Goal: Task Accomplishment & Management: Complete application form

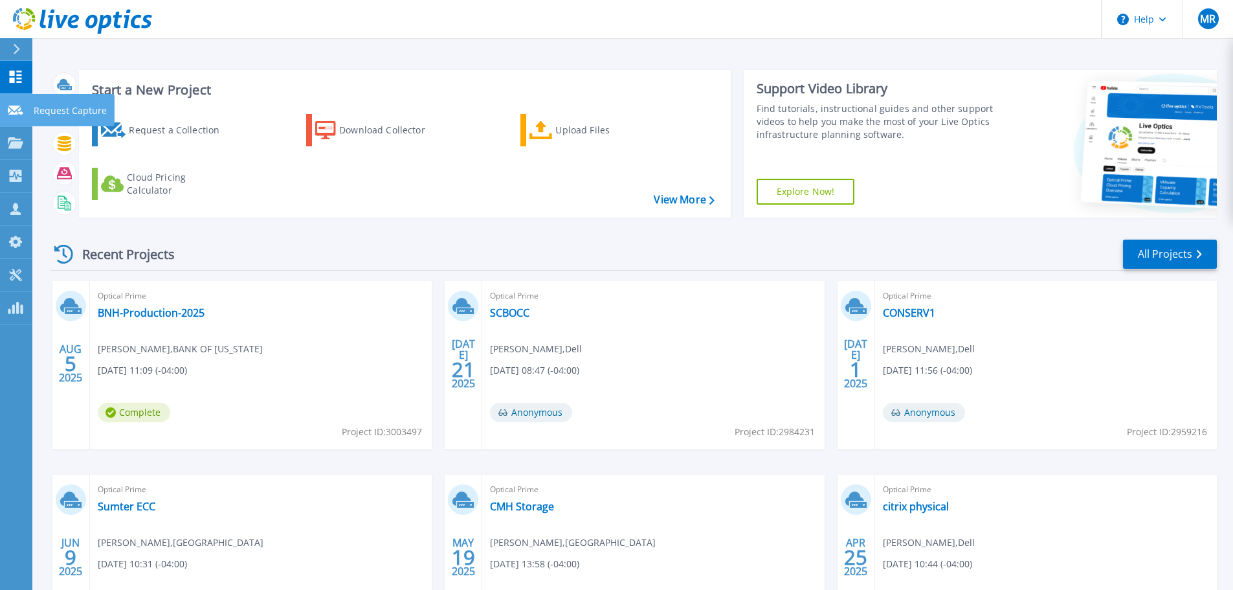
click at [17, 120] on link "Request Capture Request Capture" at bounding box center [16, 110] width 32 height 33
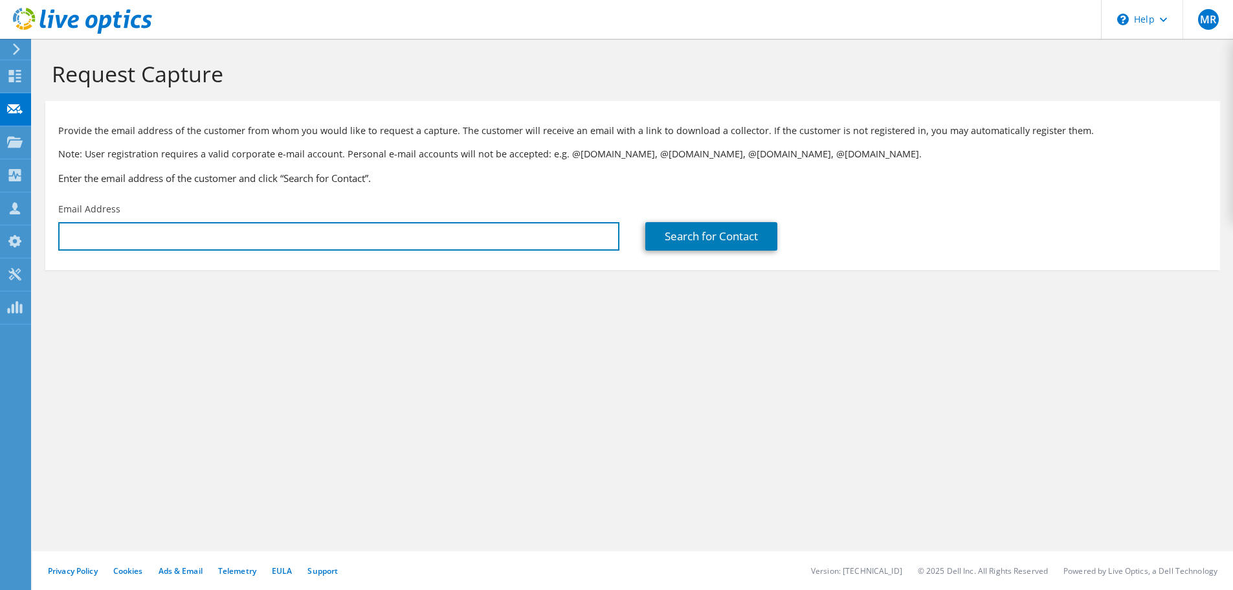
drag, startPoint x: 189, startPoint y: 236, endPoint x: 238, endPoint y: 251, distance: 51.6
click at [189, 236] on input "text" at bounding box center [338, 236] width 561 height 28
paste input "ejsf@novonordisk.com"
type input "ejsf@novonordisk.com"
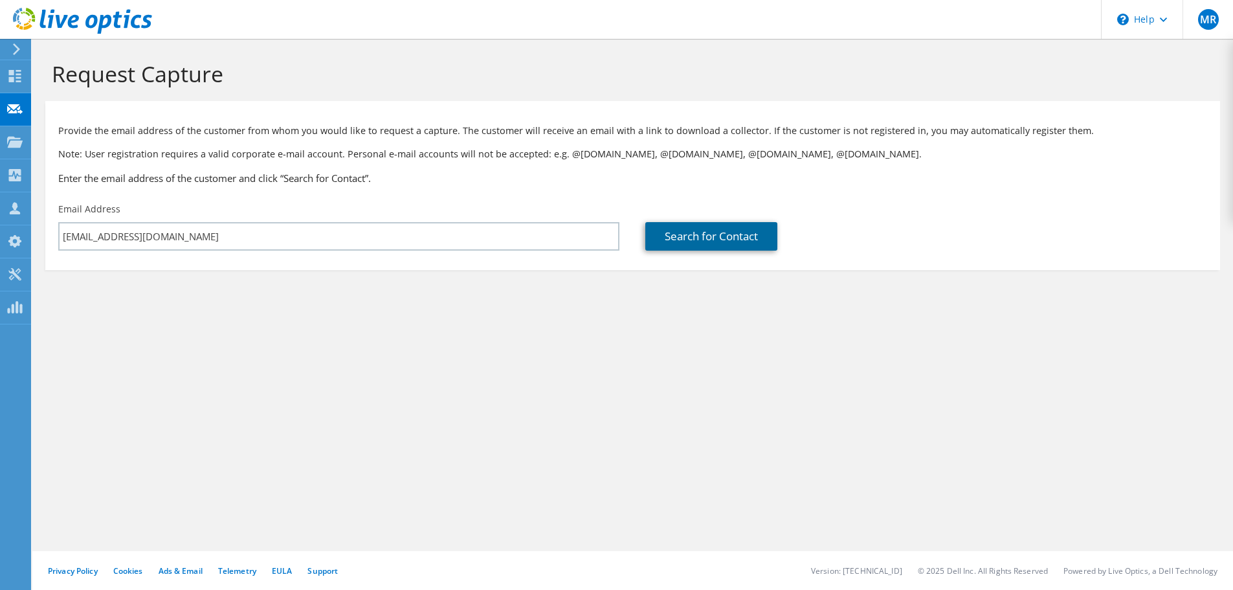
click at [688, 236] on link "Search for Contact" at bounding box center [712, 236] width 132 height 28
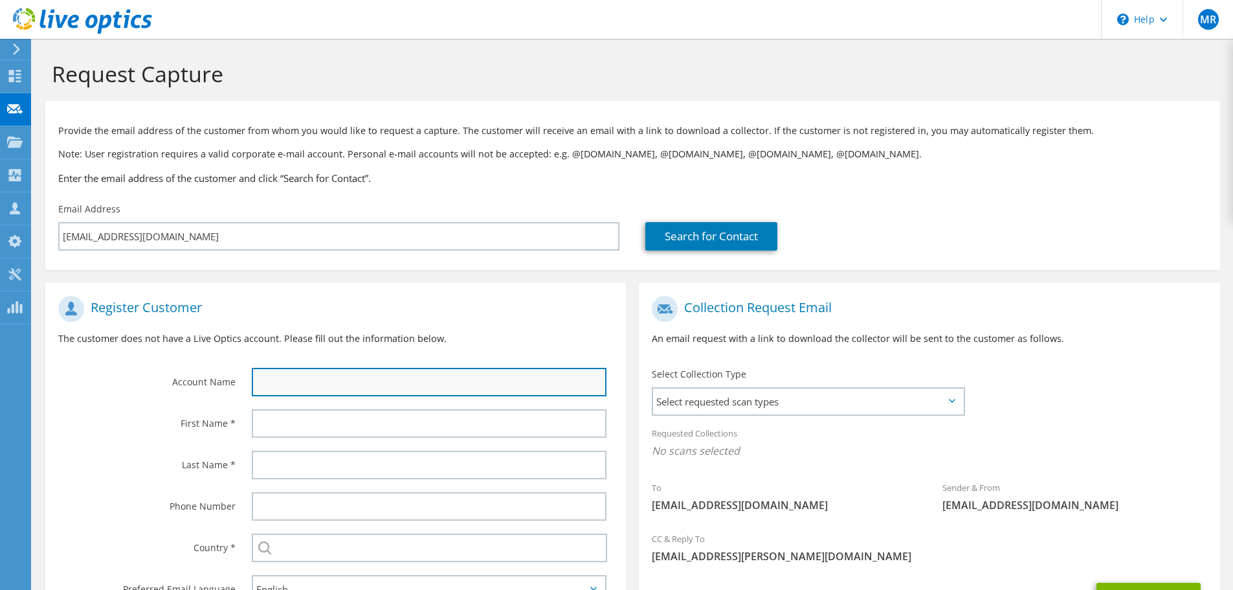
click at [380, 378] on input "text" at bounding box center [429, 382] width 355 height 28
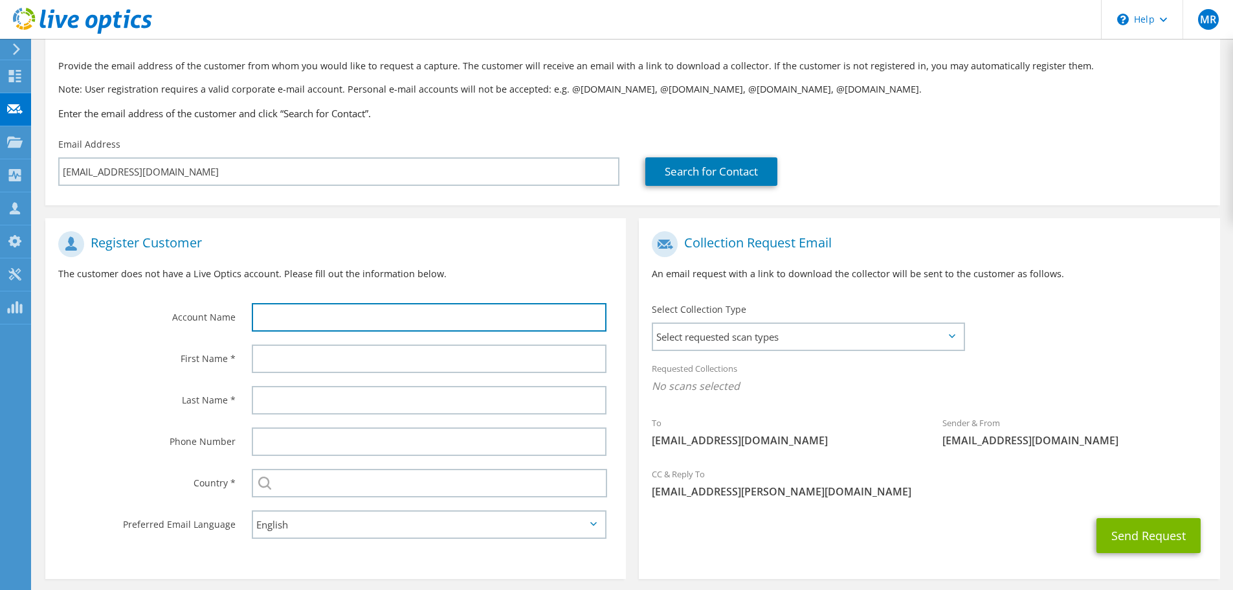
scroll to position [118, 0]
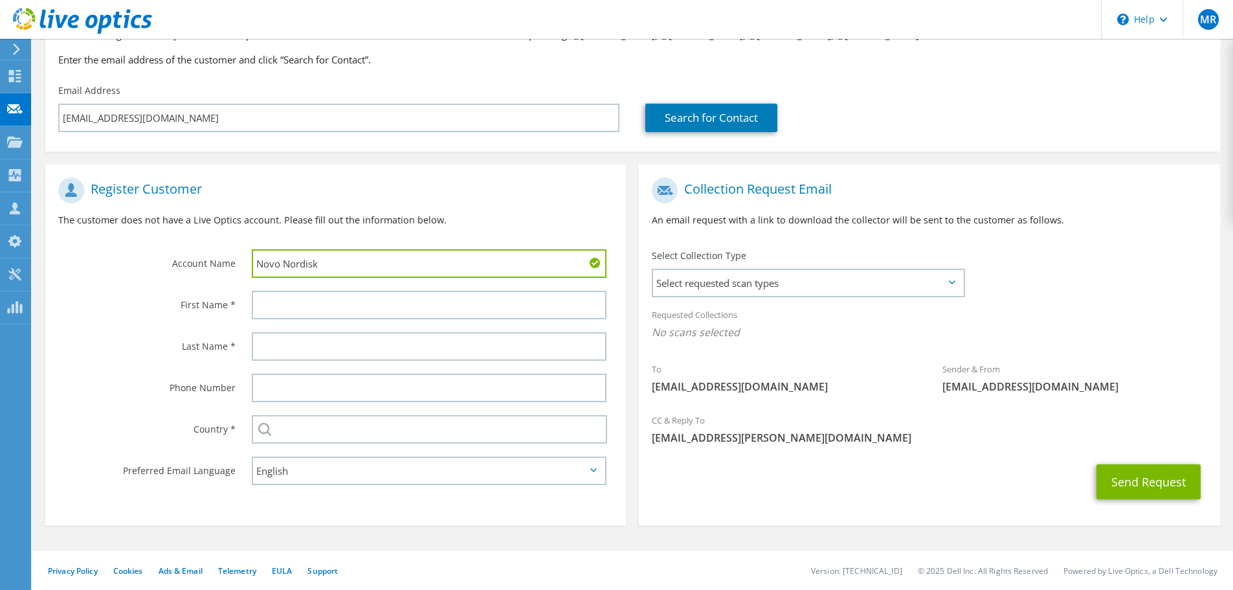
type input "Novo Nordisk"
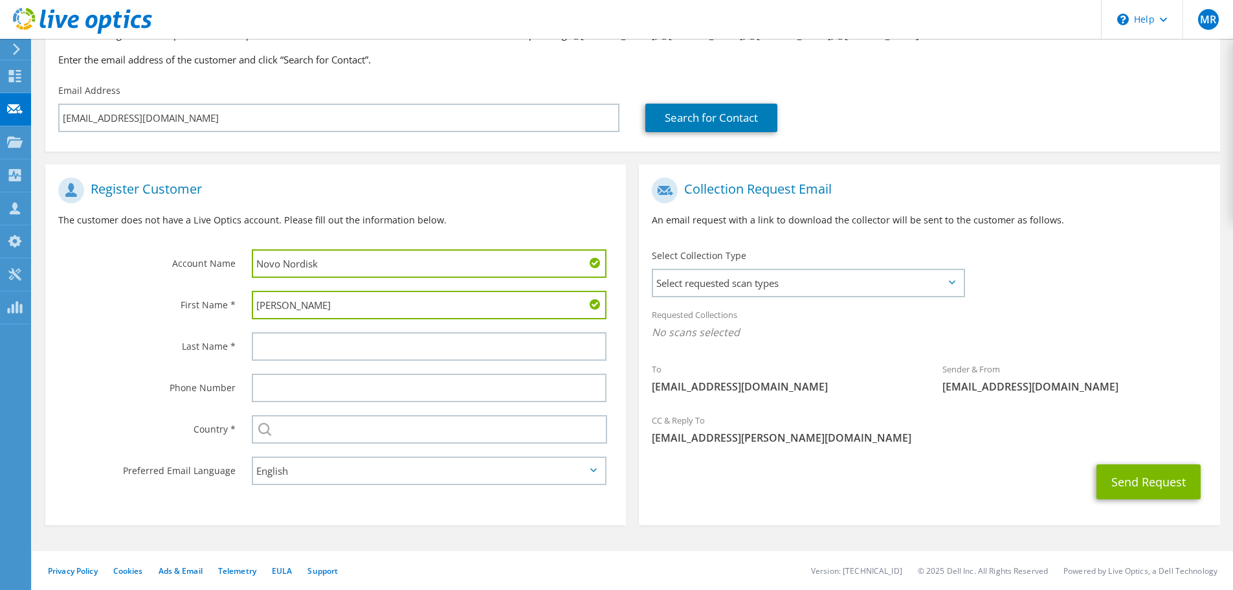
type input "Eric"
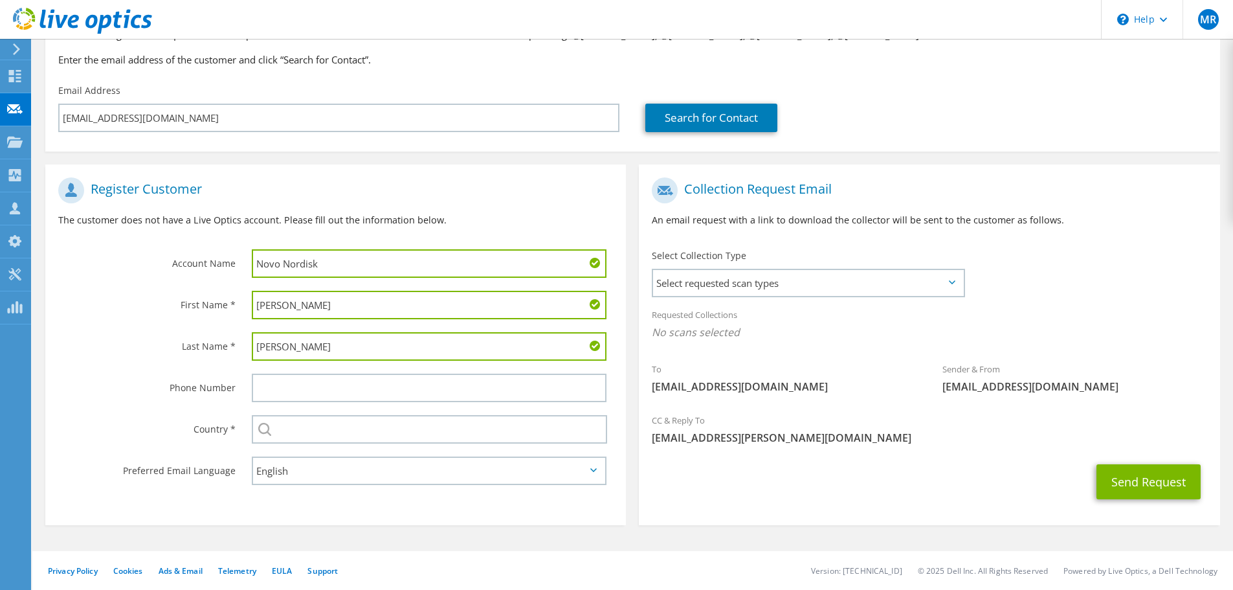
type input "Schaeffer"
click at [366, 435] on input "text" at bounding box center [429, 429] width 355 height 28
type input "United States"
type input "6039211033"
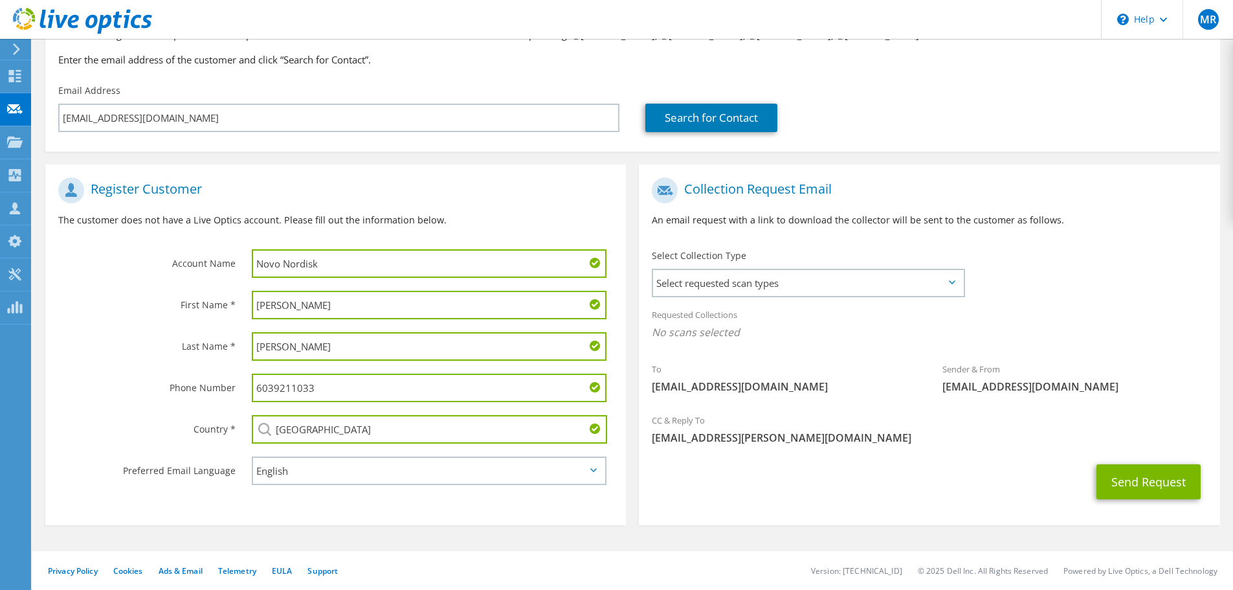
drag, startPoint x: 191, startPoint y: 401, endPoint x: 144, endPoint y: 402, distance: 46.6
click at [133, 401] on div "Phone Number 6039211033" at bounding box center [335, 387] width 581 height 41
drag, startPoint x: 825, startPoint y: 297, endPoint x: 818, endPoint y: 295, distance: 7.4
click at [824, 297] on div "Select requested scan types Server Virtualization Optical Prime AWS Nutanix SC" at bounding box center [808, 283] width 313 height 28
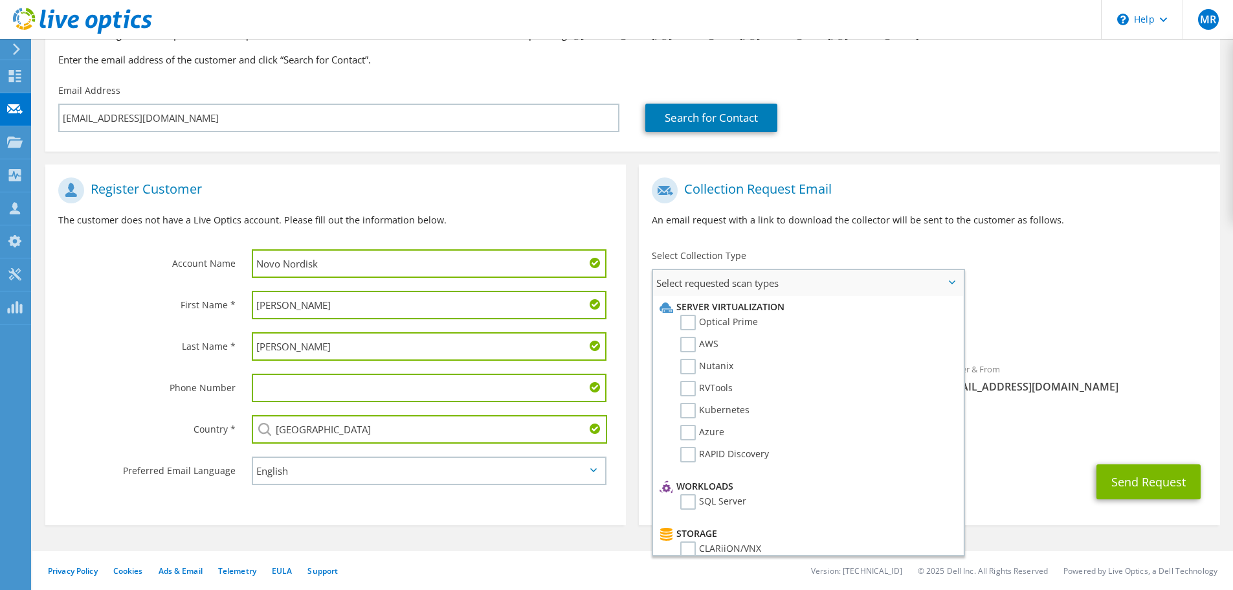
click at [767, 320] on li "Optical Prime" at bounding box center [807, 326] width 300 height 22
click at [732, 321] on label "Optical Prime" at bounding box center [719, 323] width 78 height 16
click at [0, 0] on input "Optical Prime" at bounding box center [0, 0] width 0 height 0
click at [1104, 269] on div "To ejsf@novonordisk.com Sender & From liveoptics@liveoptics.com" at bounding box center [929, 291] width 581 height 240
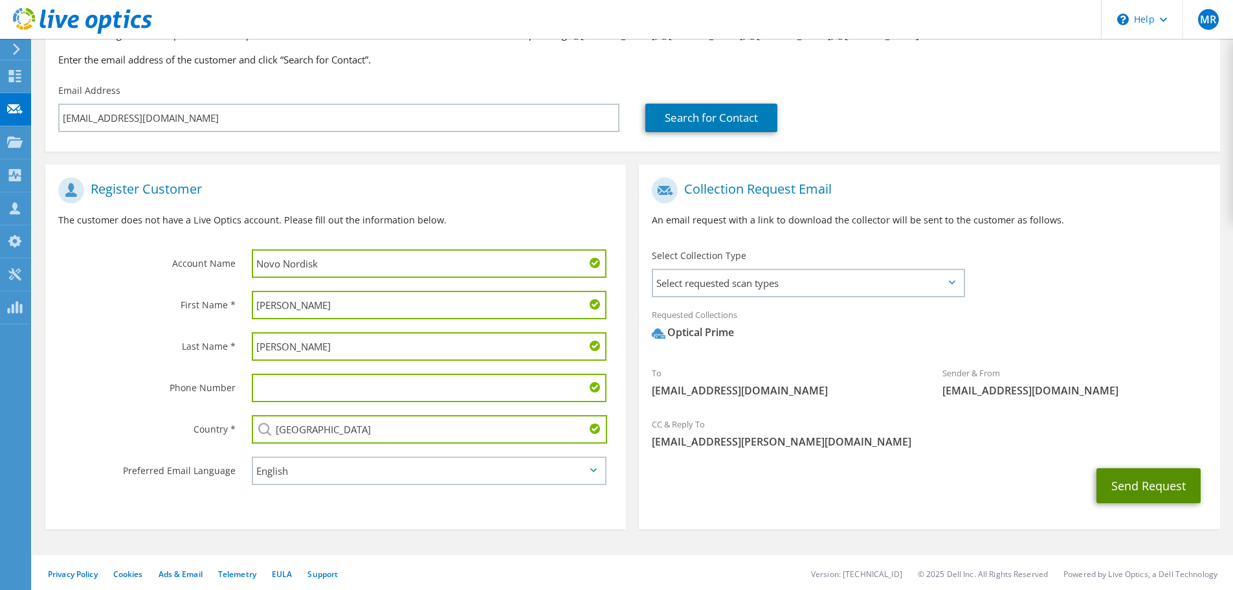
click at [1134, 484] on button "Send Request" at bounding box center [1149, 485] width 104 height 35
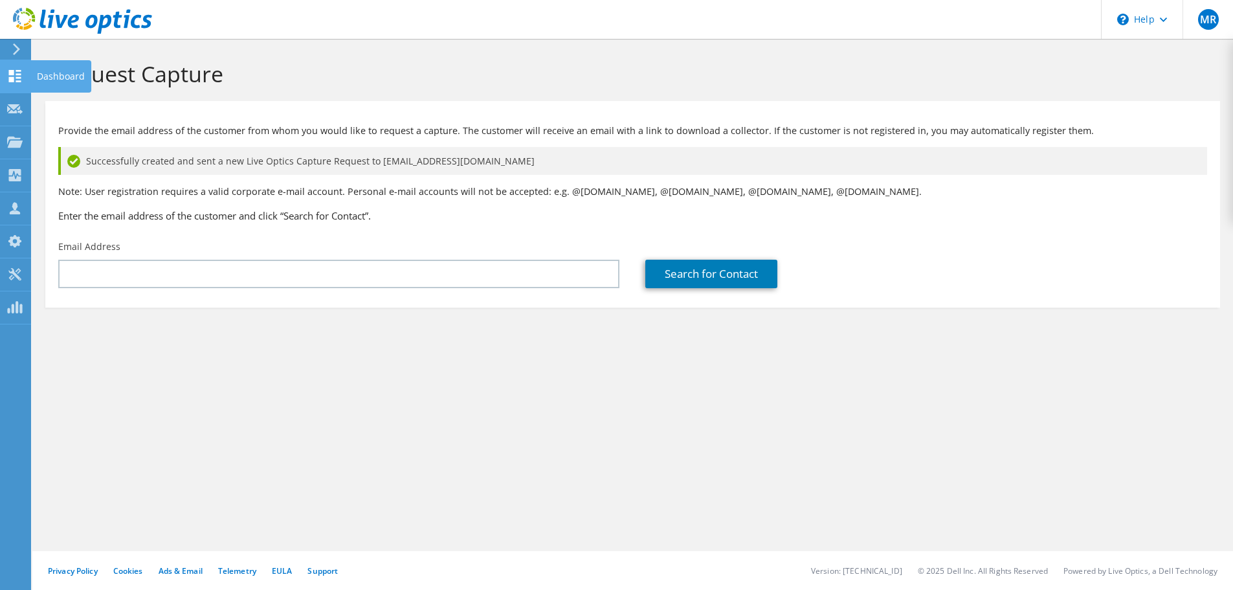
click at [16, 78] on icon at bounding box center [15, 76] width 16 height 12
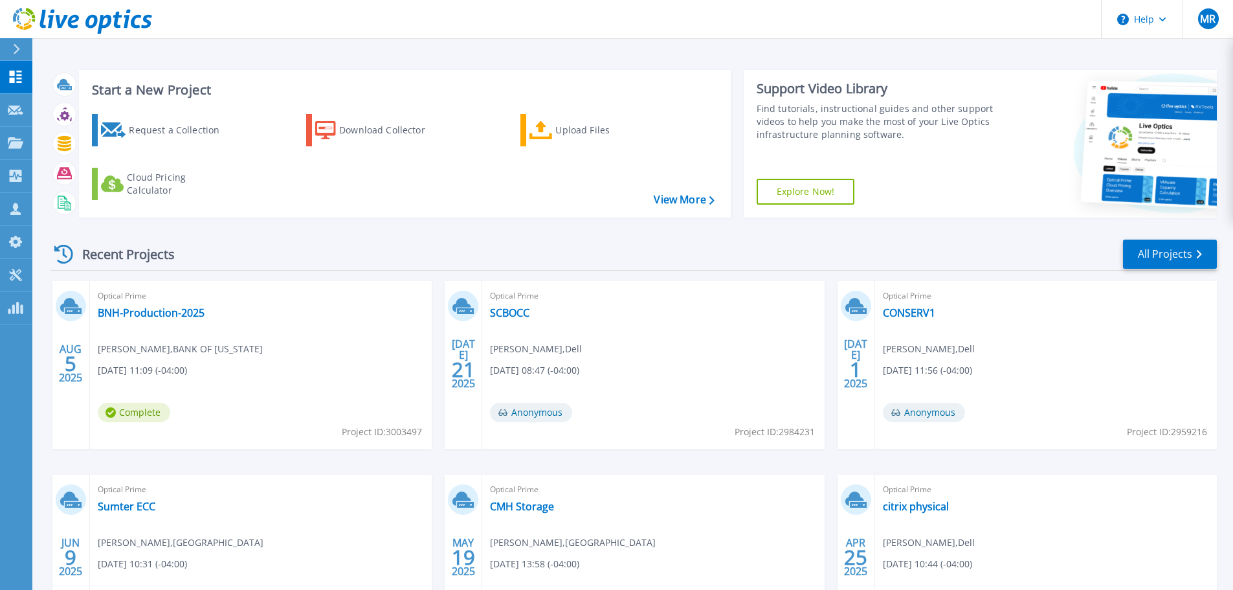
drag, startPoint x: 568, startPoint y: 243, endPoint x: 577, endPoint y: 247, distance: 9.9
click at [571, 247] on div "Recent Projects All Projects" at bounding box center [633, 254] width 1167 height 32
click at [616, 236] on div "Recent Projects All Projects AUG 5 2025 Optical Prime BNH-Production-2025 Mitch…" at bounding box center [633, 453] width 1167 height 451
click at [599, 243] on div "Recent Projects All Projects" at bounding box center [633, 254] width 1167 height 32
click at [639, 251] on div "Recent Projects All Projects" at bounding box center [633, 254] width 1167 height 32
